Goal: Check status: Check status

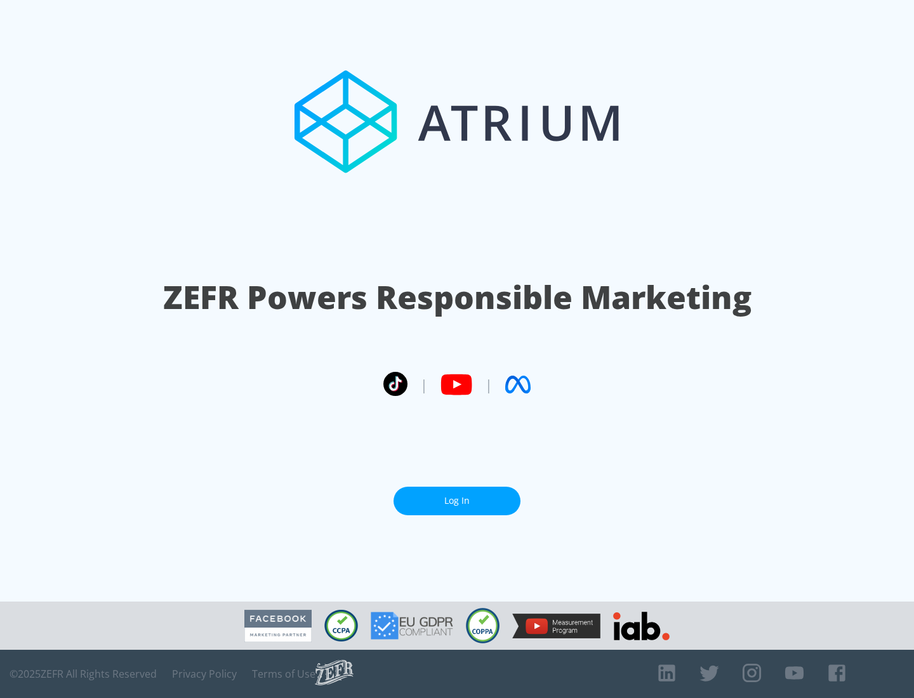
click at [457, 501] on link "Log In" at bounding box center [456, 501] width 127 height 29
